Goal: Obtain resource: Download file/media

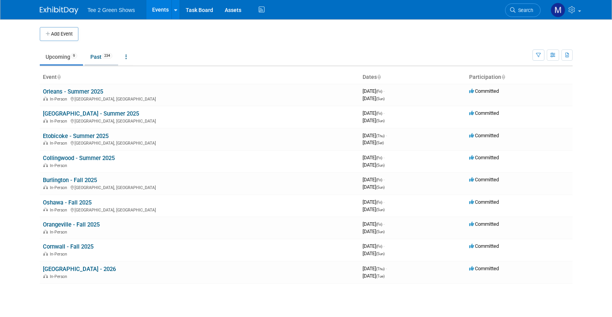
click at [96, 57] on link "Past 234" at bounding box center [102, 56] width 34 height 15
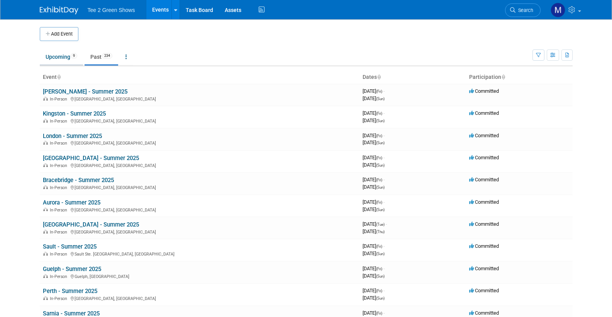
click at [56, 56] on link "Upcoming 9" at bounding box center [61, 56] width 43 height 15
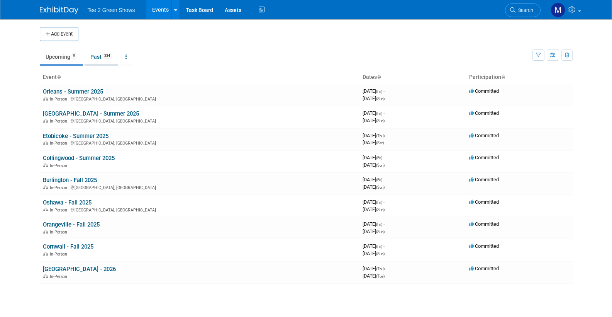
click at [95, 55] on link "Past 234" at bounding box center [102, 56] width 34 height 15
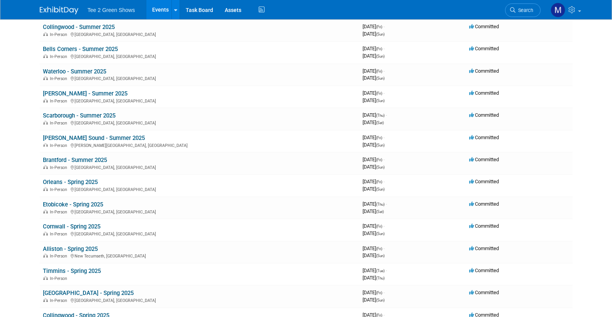
scroll to position [463, 0]
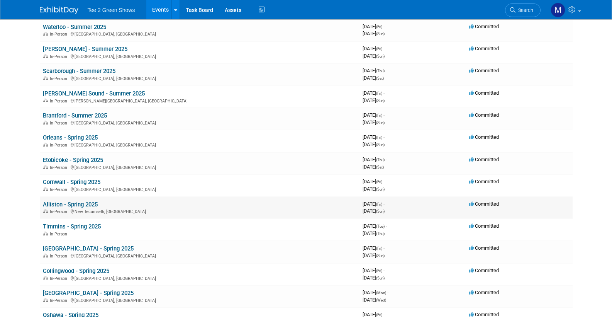
click at [68, 203] on link "Alliston - Spring 2025" at bounding box center [70, 204] width 55 height 7
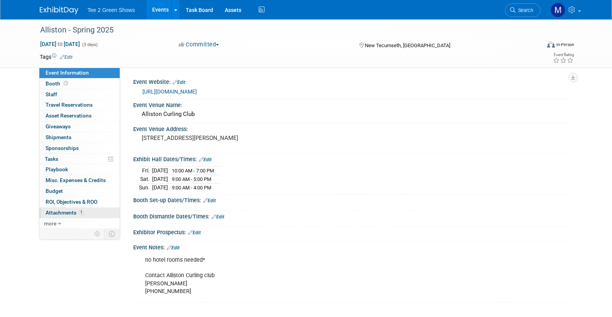
click at [67, 213] on span "Attachments 1" at bounding box center [65, 212] width 39 height 6
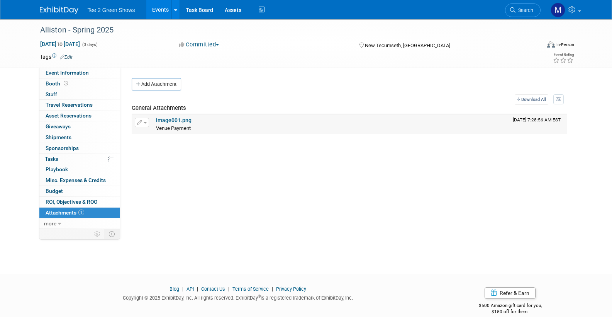
click at [171, 122] on link "image001.png" at bounding box center [174, 120] width 36 height 6
click at [161, 8] on link "Events" at bounding box center [160, 9] width 28 height 19
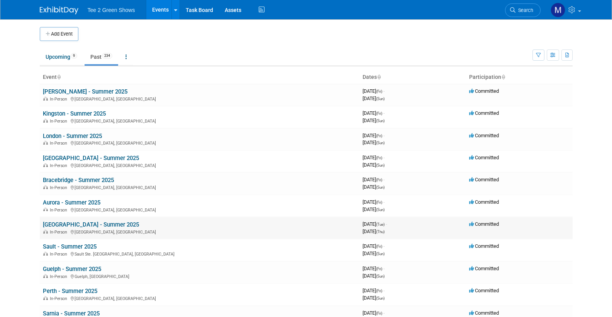
click at [92, 224] on link "[GEOGRAPHIC_DATA] - Summer 2025" at bounding box center [91, 224] width 96 height 7
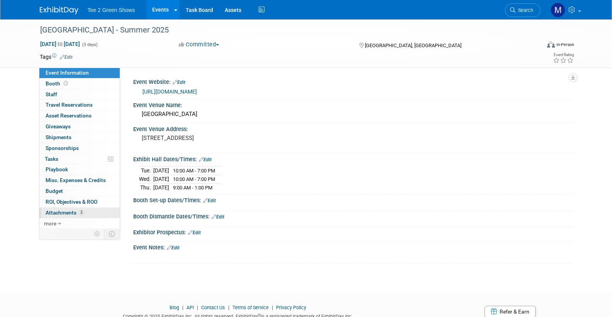
click at [64, 213] on span "Attachments 3" at bounding box center [65, 212] width 39 height 6
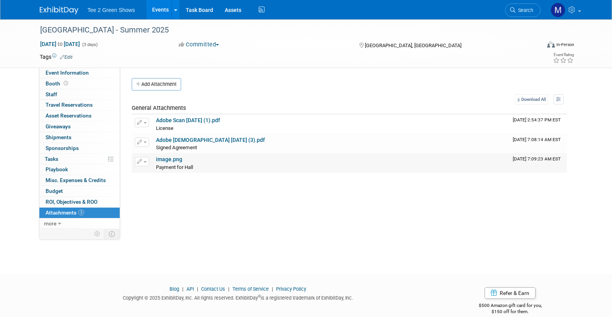
click at [168, 161] on link "image.png" at bounding box center [169, 159] width 26 height 6
click at [157, 10] on link "Events" at bounding box center [160, 9] width 28 height 19
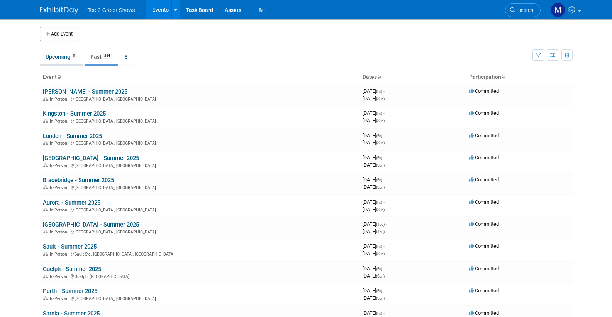
click at [61, 54] on link "Upcoming 9" at bounding box center [61, 56] width 43 height 15
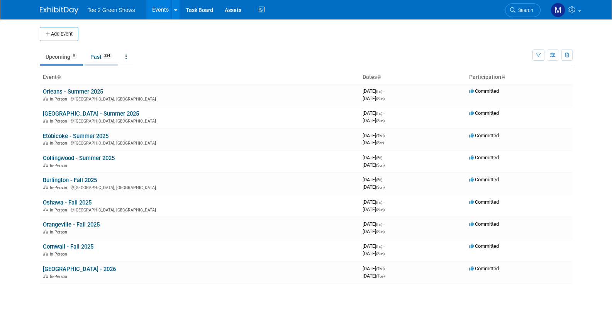
click at [93, 57] on link "Past 234" at bounding box center [102, 56] width 34 height 15
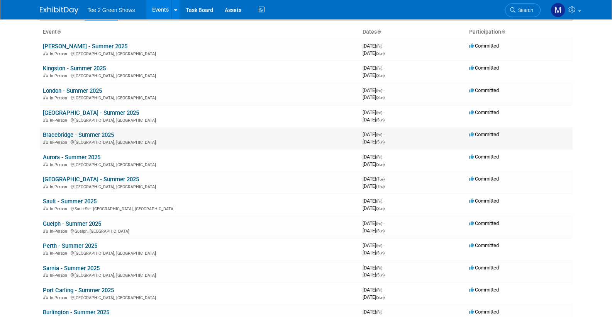
scroll to position [77, 0]
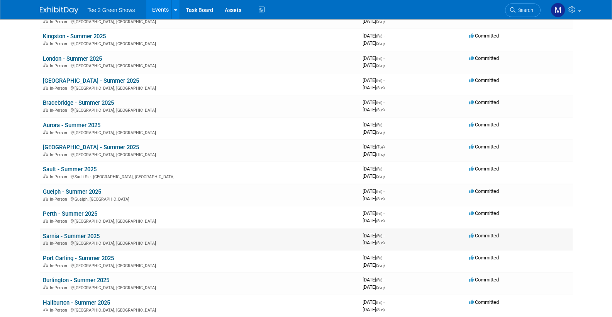
click at [84, 237] on link "Sarnia - Summer 2025" at bounding box center [71, 235] width 57 height 7
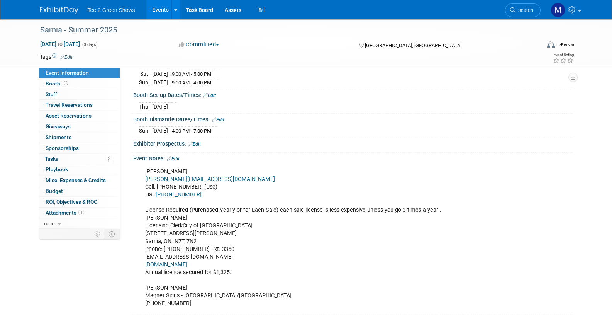
scroll to position [185, 0]
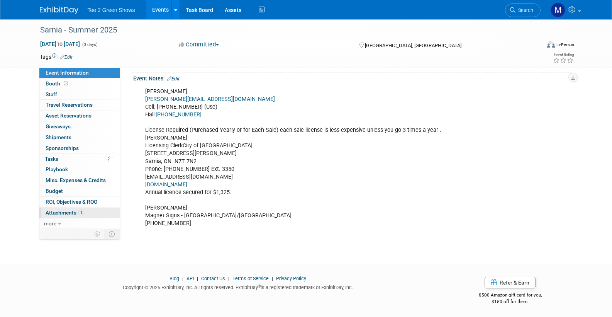
click at [61, 215] on span "Attachments 1" at bounding box center [65, 212] width 39 height 6
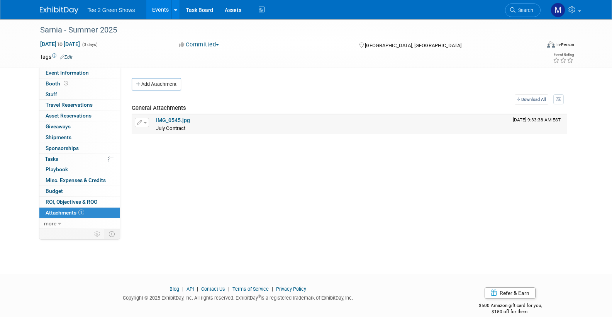
click at [176, 118] on link "IMG_0545.jpg" at bounding box center [173, 120] width 34 height 6
